Goal: Information Seeking & Learning: Learn about a topic

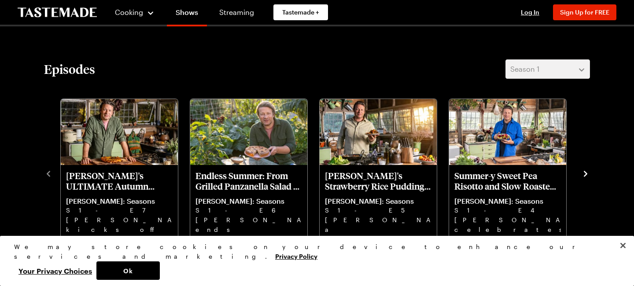
scroll to position [256, 0]
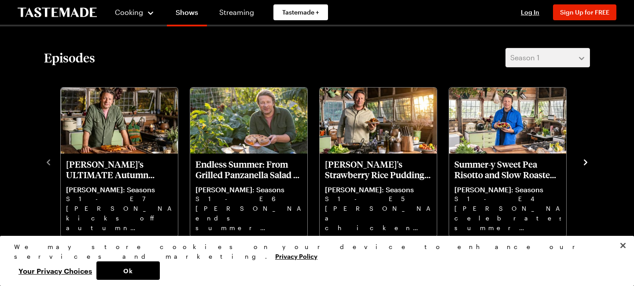
click at [585, 162] on icon "navigate to next item" at bounding box center [585, 162] width 9 height 9
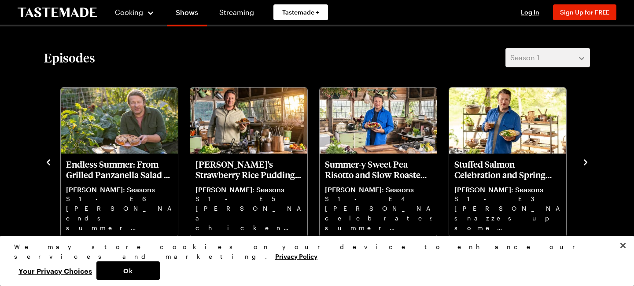
click at [587, 160] on icon "navigate to next item" at bounding box center [585, 162] width 9 height 9
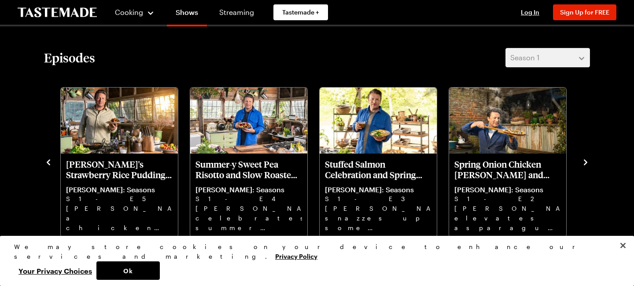
click at [587, 161] on icon "navigate to next item" at bounding box center [585, 162] width 9 height 9
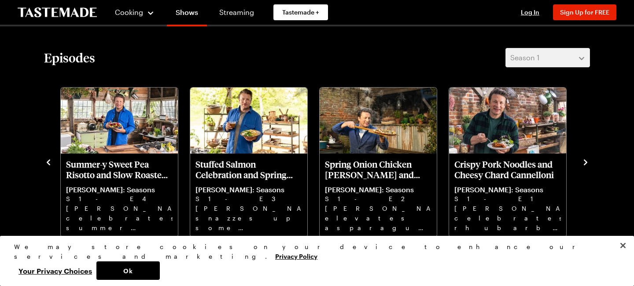
click at [587, 161] on icon "navigate to next item" at bounding box center [585, 162] width 9 height 9
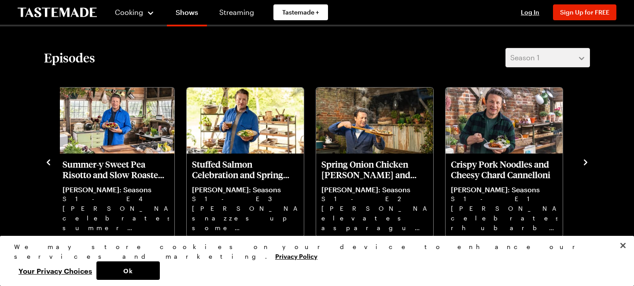
click at [585, 159] on icon "navigate to next item" at bounding box center [585, 162] width 9 height 9
click at [585, 160] on icon "navigate to next item" at bounding box center [586, 162] width 4 height 6
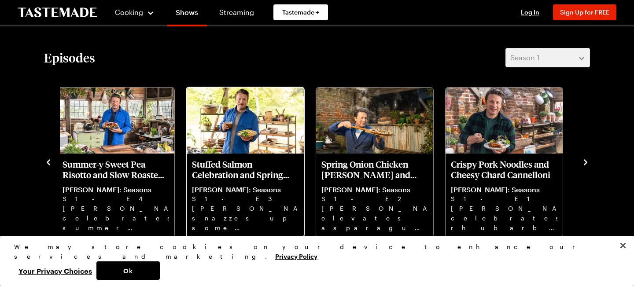
scroll to position [265, 0]
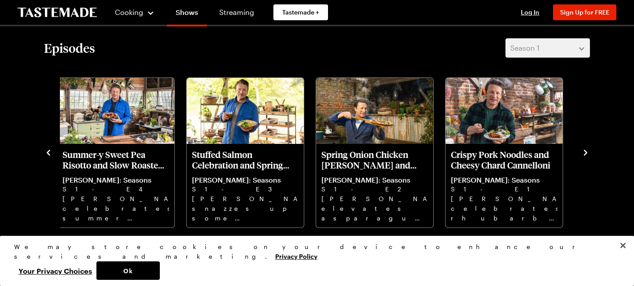
click at [47, 153] on icon "navigate to previous item" at bounding box center [49, 153] width 4 height 6
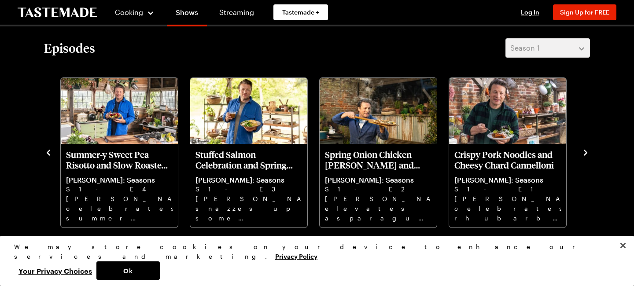
click at [49, 152] on icon "navigate to previous item" at bounding box center [48, 152] width 9 height 9
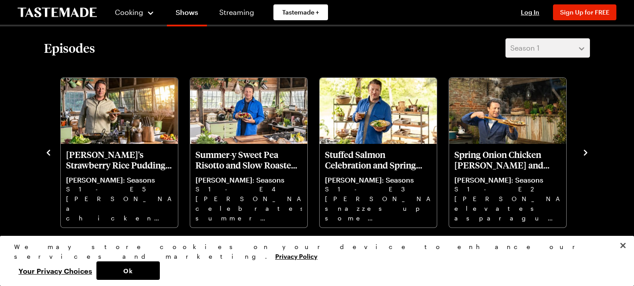
click at [48, 152] on icon "navigate to previous item" at bounding box center [48, 152] width 9 height 9
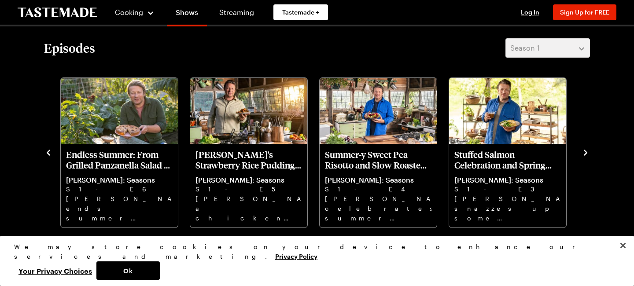
click at [48, 152] on icon "navigate to previous item" at bounding box center [48, 152] width 9 height 9
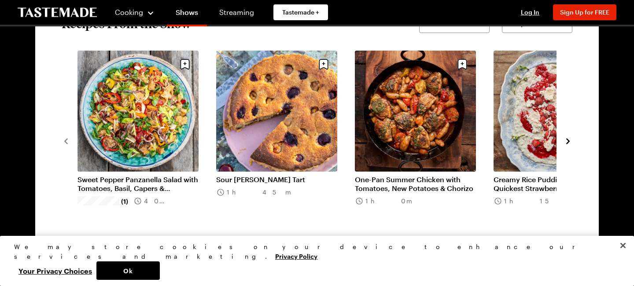
scroll to position [716, 0]
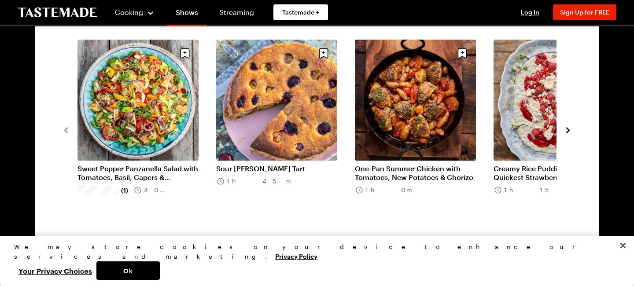
click at [566, 128] on icon "navigate to next item" at bounding box center [568, 130] width 4 height 6
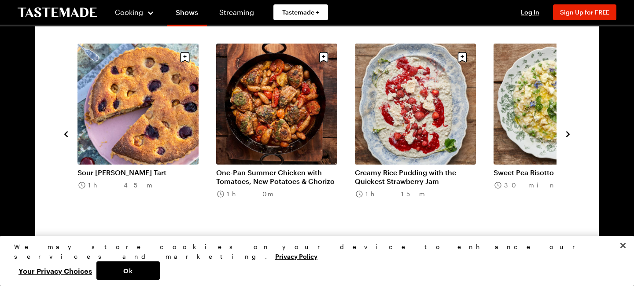
scroll to position [711, 0]
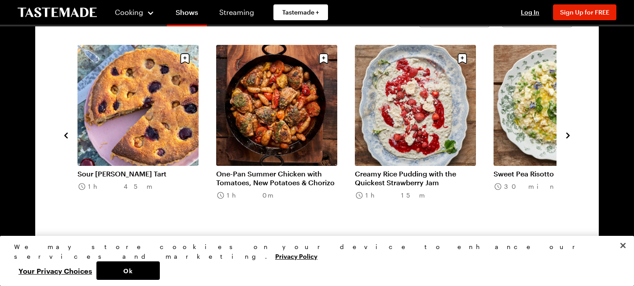
click at [567, 138] on icon "navigate to next item" at bounding box center [567, 135] width 9 height 9
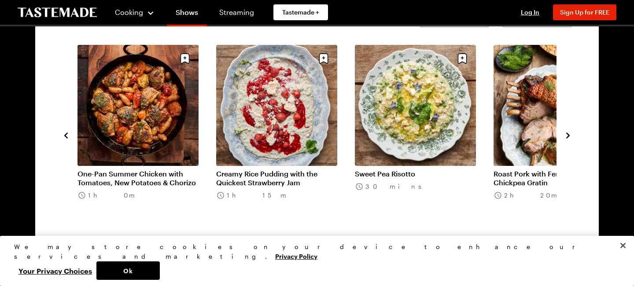
click at [567, 138] on icon "navigate to next item" at bounding box center [567, 135] width 9 height 9
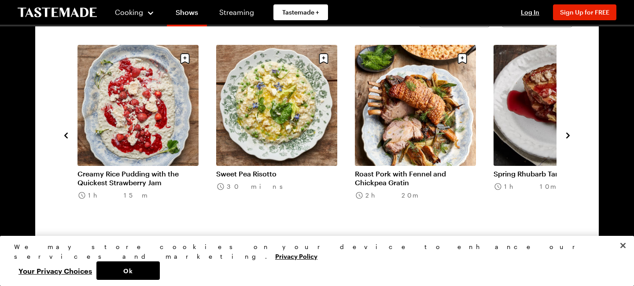
click at [566, 136] on icon "navigate to next item" at bounding box center [567, 135] width 9 height 9
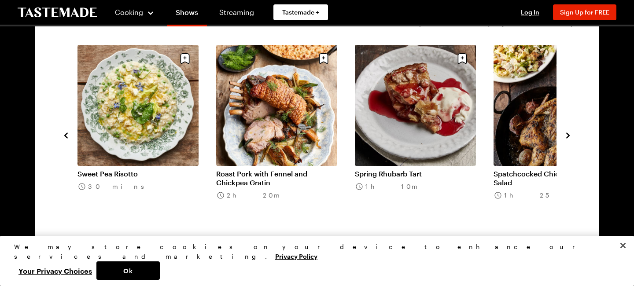
click at [566, 136] on icon "navigate to next item" at bounding box center [567, 135] width 9 height 9
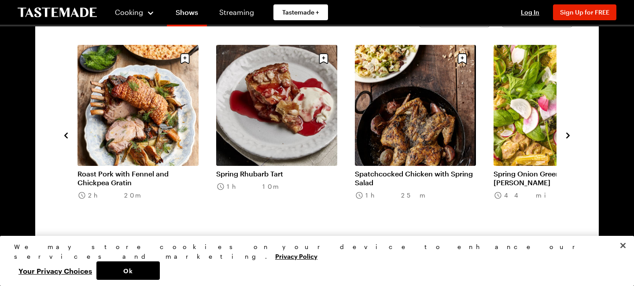
click at [261, 172] on link "Spring Rhubarb Tart" at bounding box center [276, 173] width 121 height 9
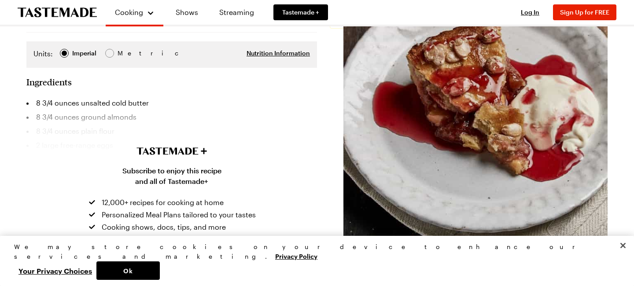
scroll to position [257, 0]
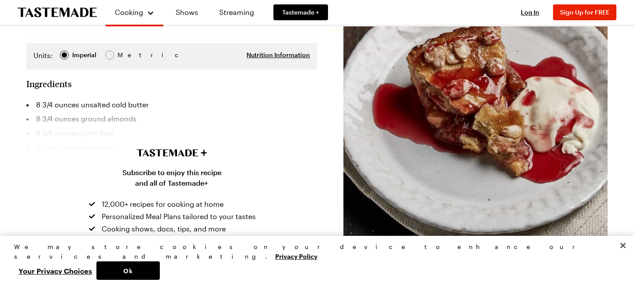
click at [61, 78] on h2 "Ingredients" at bounding box center [48, 83] width 45 height 11
click at [172, 98] on li "8 3/4 ounces unsalted cold butter" at bounding box center [171, 105] width 290 height 14
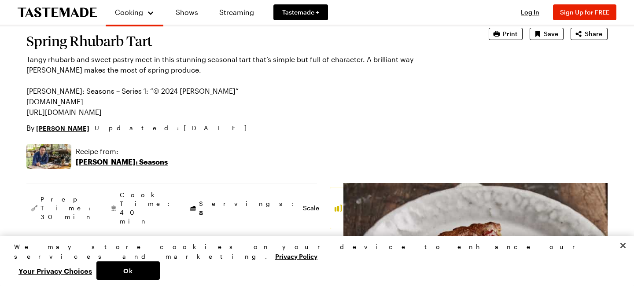
scroll to position [61, 0]
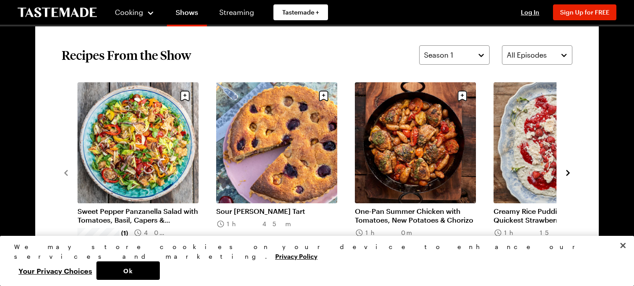
scroll to position [680, 0]
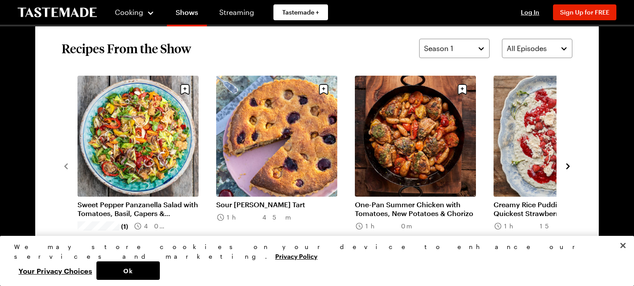
click at [422, 208] on link "One-Pan Summer Chicken with Tomatoes, New Potatoes & Chorizo" at bounding box center [415, 209] width 121 height 18
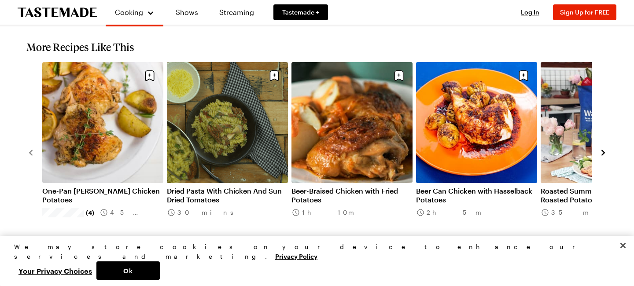
scroll to position [862, 0]
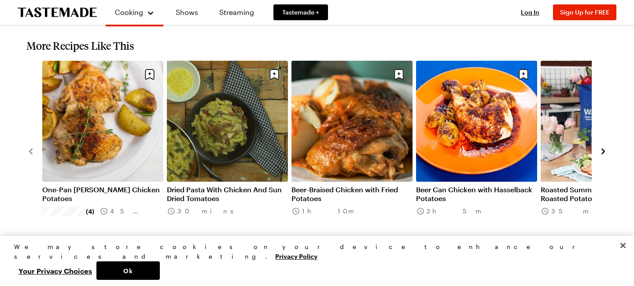
click at [313, 250] on link "View All Recipes" at bounding box center [316, 255] width 581 height 10
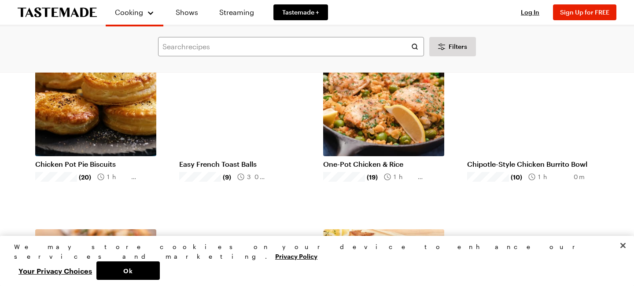
scroll to position [106, 0]
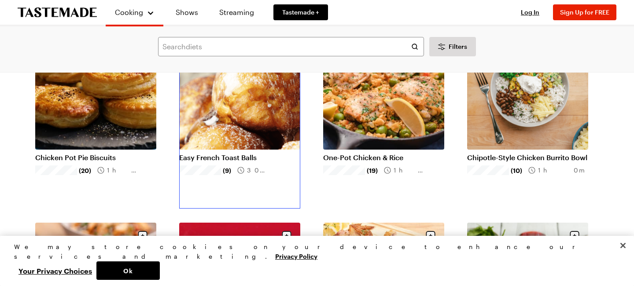
click at [237, 156] on link "Easy French Toast Balls" at bounding box center [239, 157] width 121 height 9
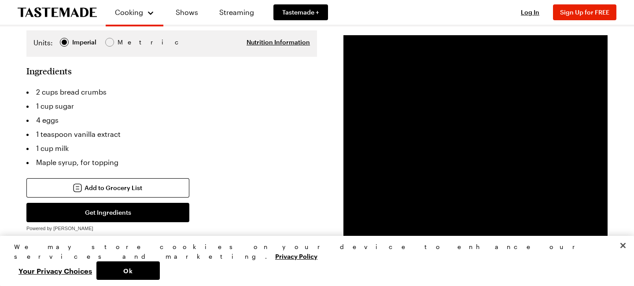
scroll to position [230, 0]
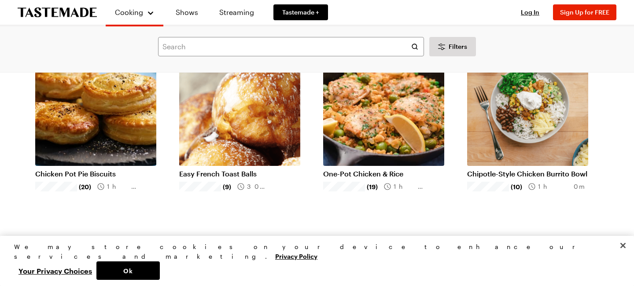
scroll to position [88, 0]
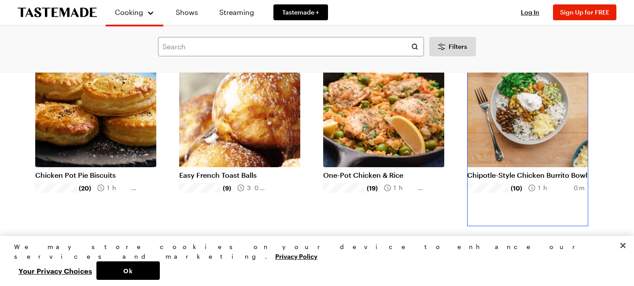
click at [512, 175] on link "Chipotle-Style Chicken Burrito Bowl" at bounding box center [527, 175] width 121 height 9
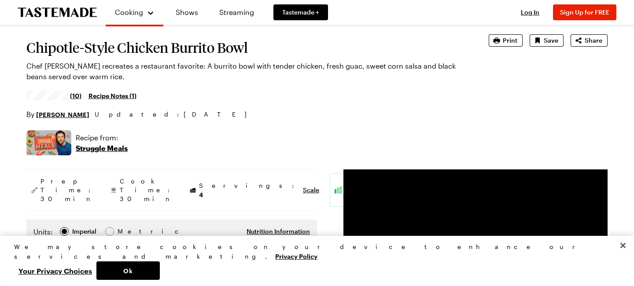
scroll to position [45, 0]
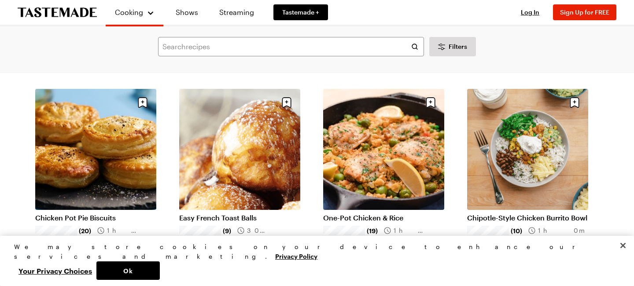
scroll to position [88, 0]
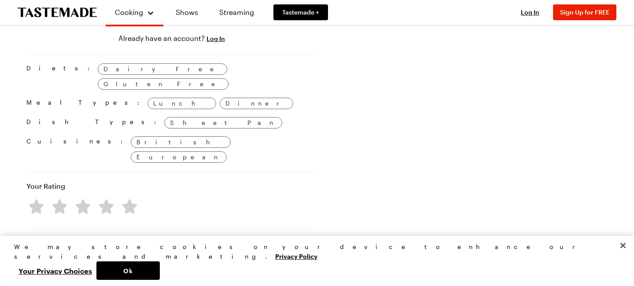
scroll to position [520, 0]
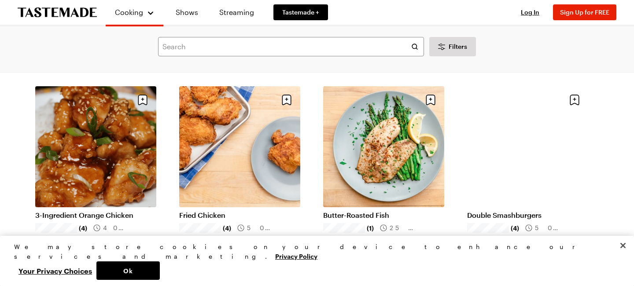
scroll to position [825, 0]
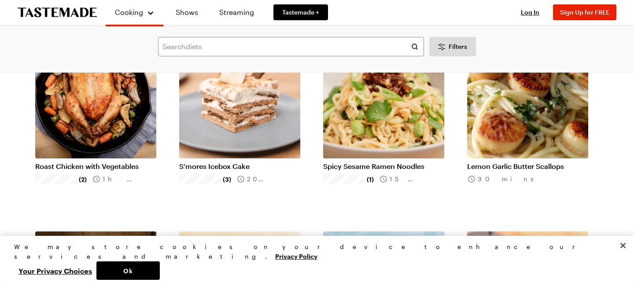
scroll to position [1836, 0]
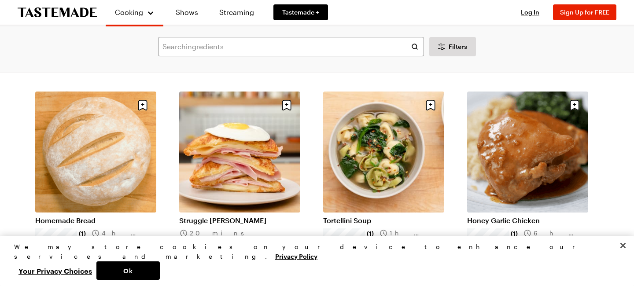
scroll to position [2199, 0]
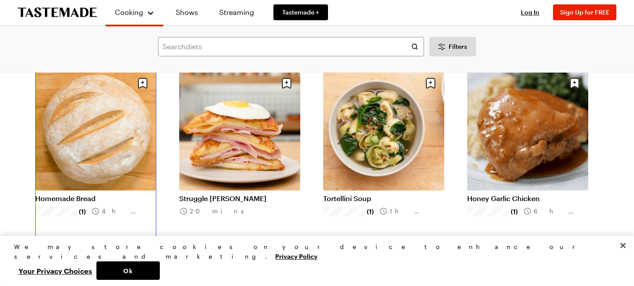
click at [90, 200] on link "Homemade Bread" at bounding box center [95, 198] width 121 height 9
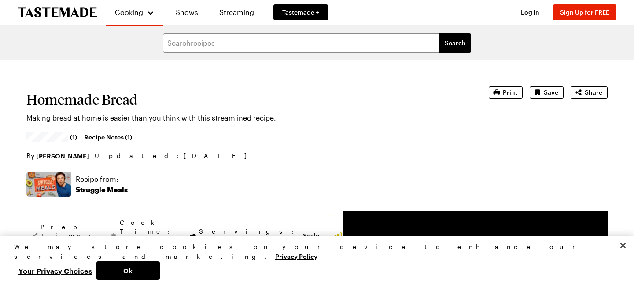
scroll to position [2199, 0]
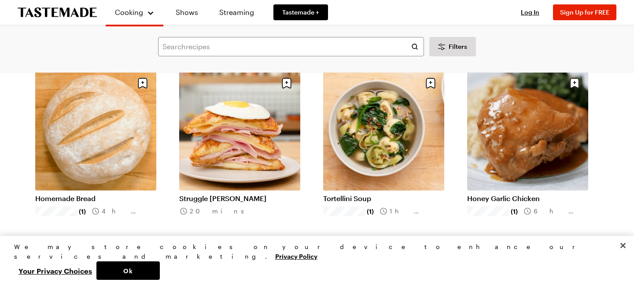
scroll to position [520, 0]
